Goal: Find specific page/section: Locate a particular part of the current website

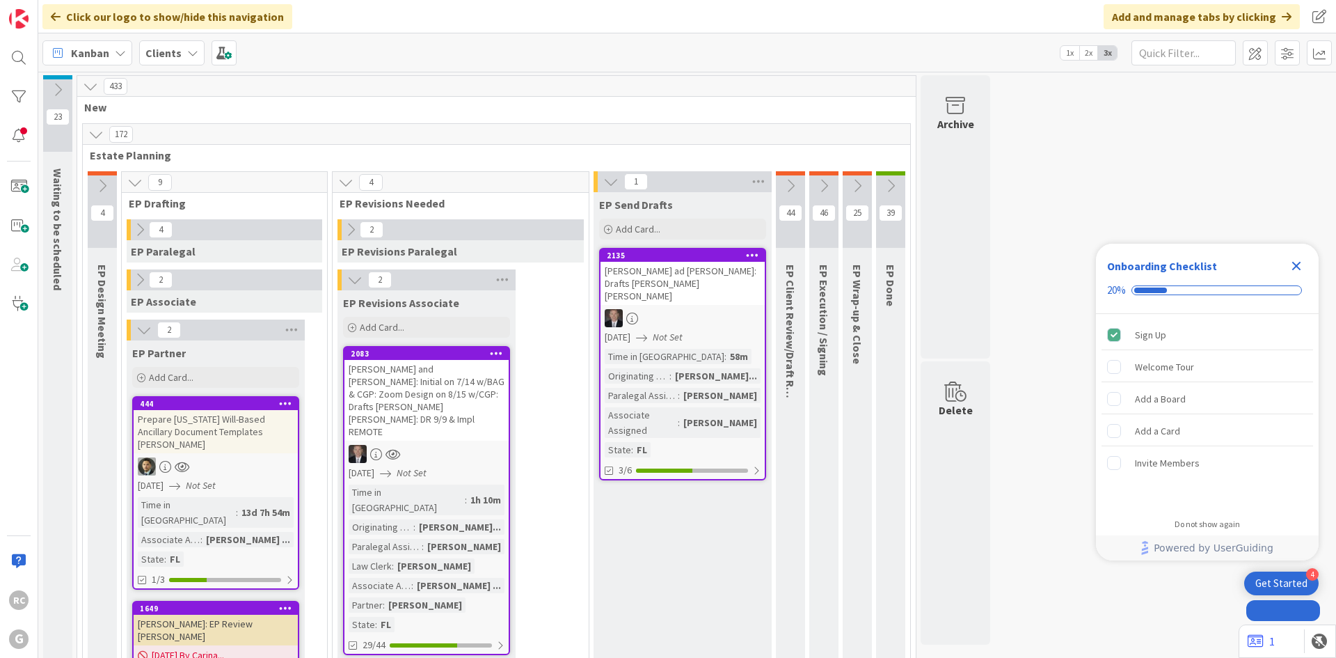
click at [175, 45] on span "Clients" at bounding box center [163, 53] width 36 height 17
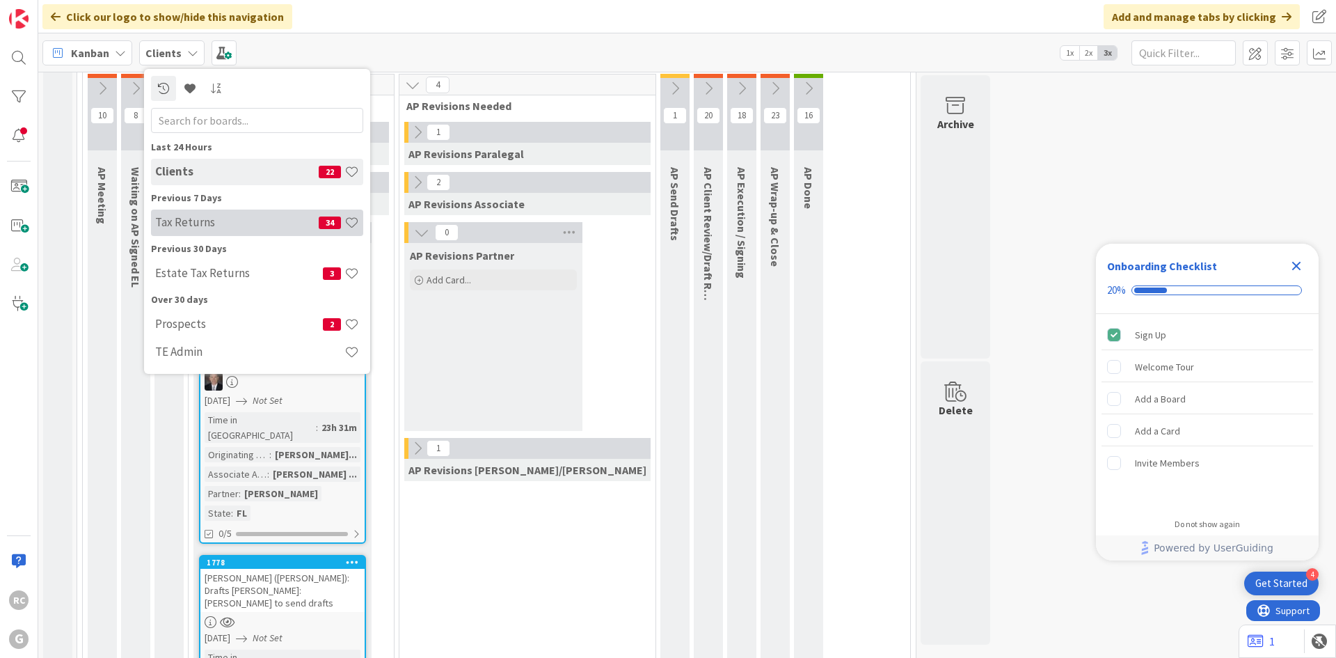
click at [199, 218] on h4 "Tax Returns" at bounding box center [237, 222] width 164 height 14
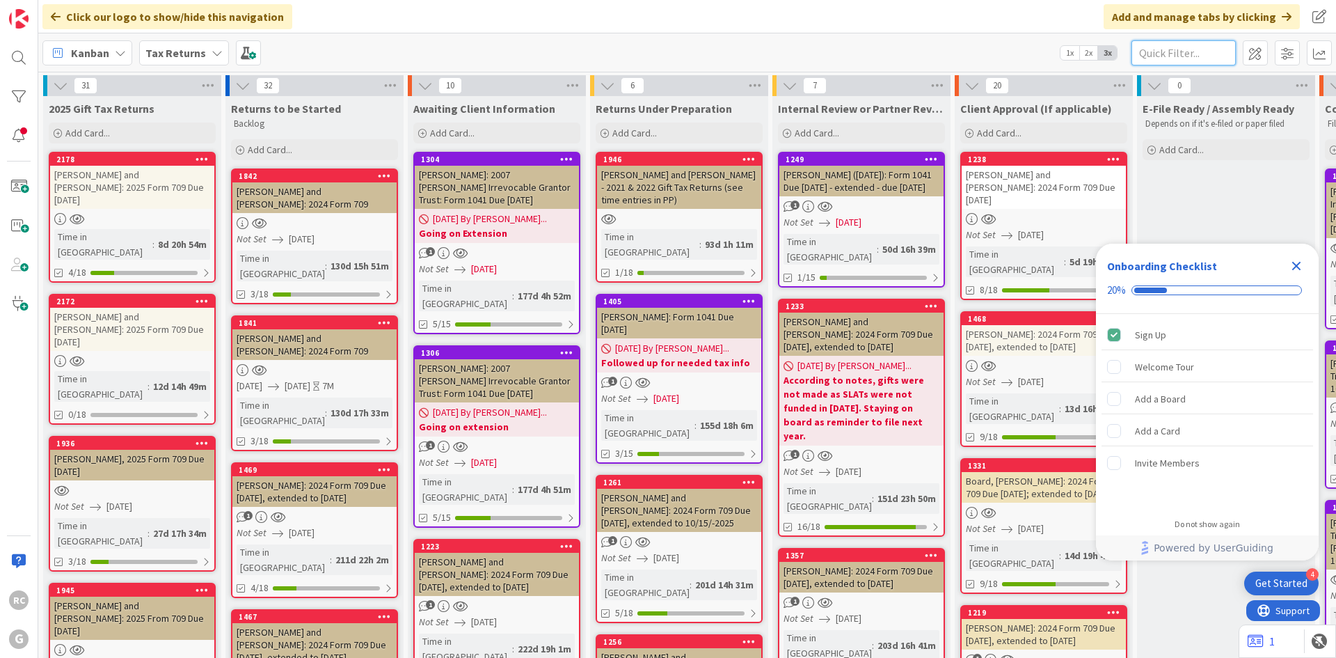
click at [1185, 46] on input "text" at bounding box center [1184, 52] width 104 height 25
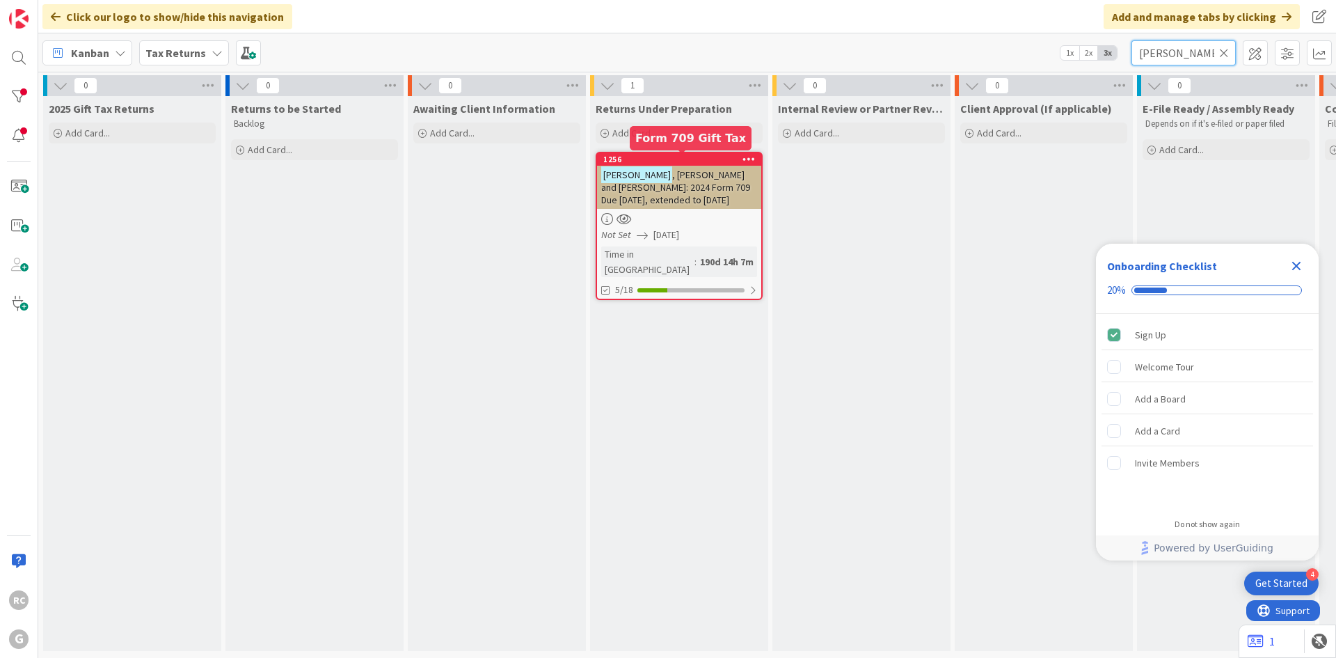
type input "[PERSON_NAME]"
click at [676, 159] on div "1256" at bounding box center [682, 160] width 158 height 10
type textarea "x"
